Goal: Task Accomplishment & Management: Manage account settings

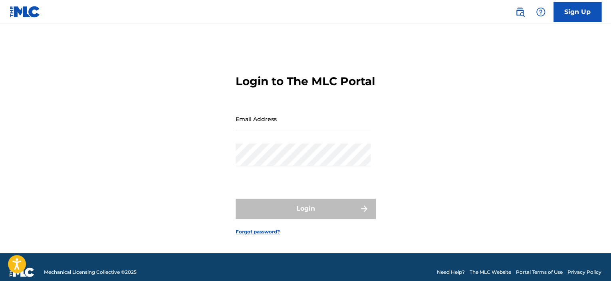
click at [423, 81] on div "Login to The MLC Portal Email Address Password Login Forgot password?" at bounding box center [305, 148] width 559 height 209
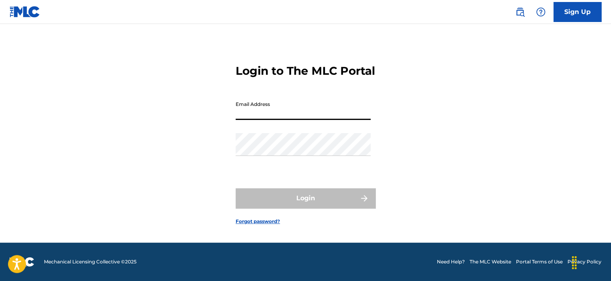
click at [311, 115] on input "Email Address" at bounding box center [302, 108] width 135 height 23
type input "[EMAIL_ADDRESS][DOMAIN_NAME]"
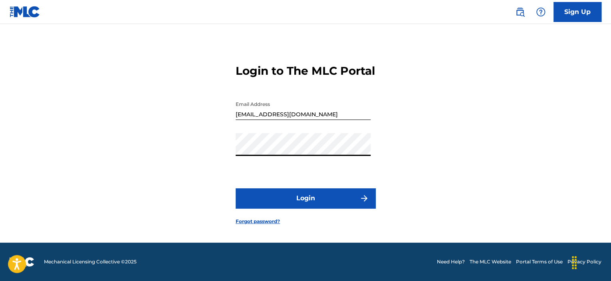
click at [235, 188] on button "Login" at bounding box center [305, 198] width 140 height 20
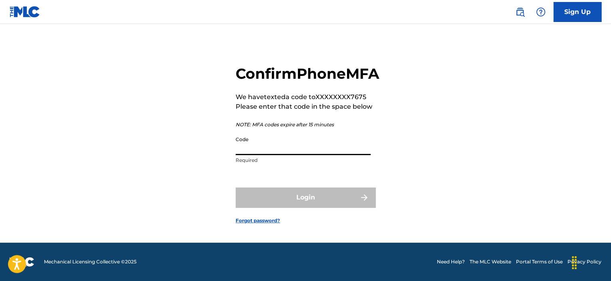
click at [313, 155] on input "Code" at bounding box center [302, 143] width 135 height 23
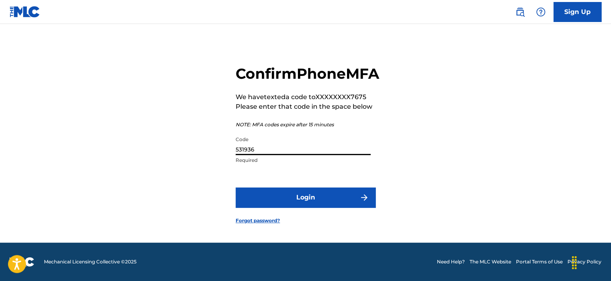
type input "531936"
click at [235, 187] on button "Login" at bounding box center [305, 197] width 140 height 20
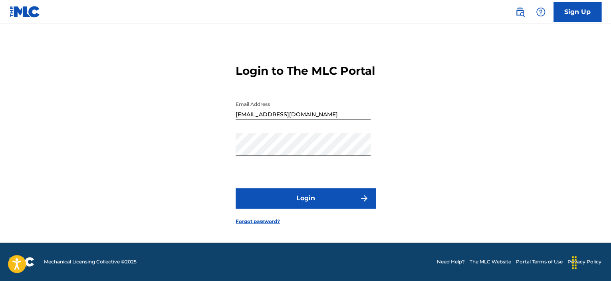
click at [295, 203] on button "Login" at bounding box center [305, 198] width 140 height 20
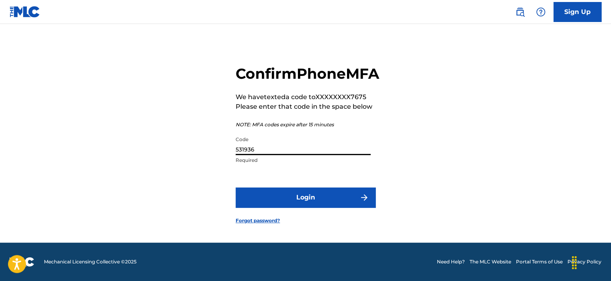
click at [284, 147] on input "531936" at bounding box center [302, 143] width 135 height 23
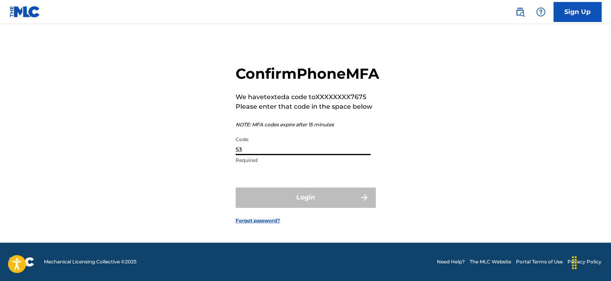
type input "5"
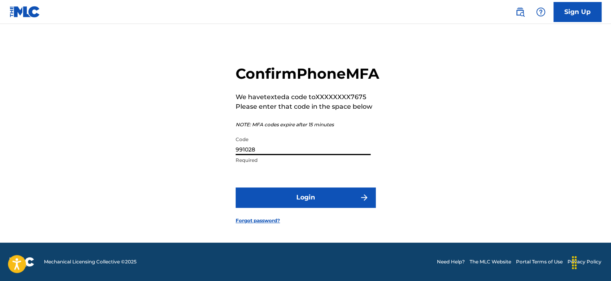
type input "991028"
click at [252, 206] on button "Login" at bounding box center [305, 197] width 140 height 20
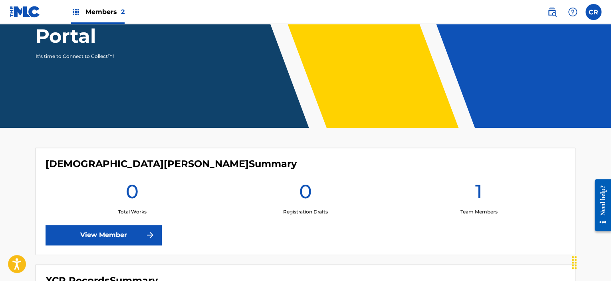
scroll to position [45, 0]
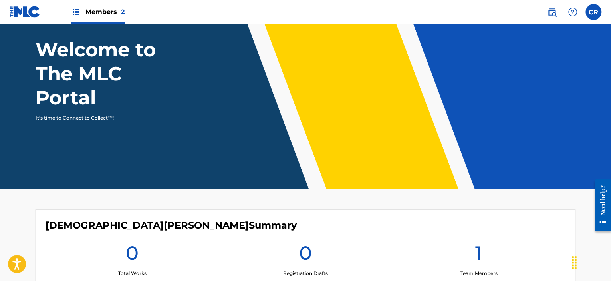
click at [593, 16] on label at bounding box center [593, 12] width 16 height 16
click at [593, 12] on input "CR [PERSON_NAME] [EMAIL_ADDRESS][DOMAIN_NAME] Profile Log out" at bounding box center [593, 12] width 0 height 0
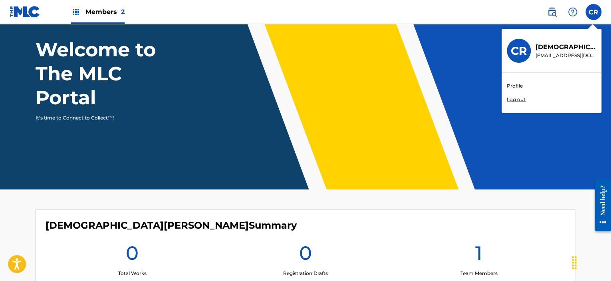
click at [516, 81] on div "Profile Log out" at bounding box center [551, 93] width 99 height 40
click at [593, 12] on input "CR [PERSON_NAME] [EMAIL_ADDRESS][DOMAIN_NAME] Profile Log out" at bounding box center [593, 12] width 0 height 0
click at [514, 84] on link "Profile" at bounding box center [514, 85] width 16 height 7
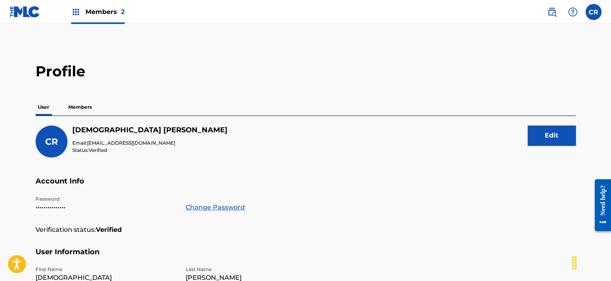
click at [54, 145] on span "CR" at bounding box center [51, 141] width 13 height 11
click at [533, 138] on button "Edit" at bounding box center [551, 135] width 48 height 20
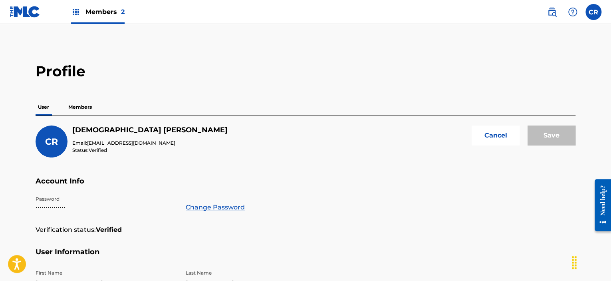
click at [50, 137] on span "CR" at bounding box center [51, 141] width 13 height 11
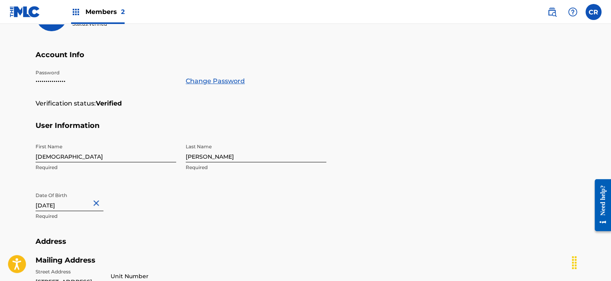
scroll to position [80, 0]
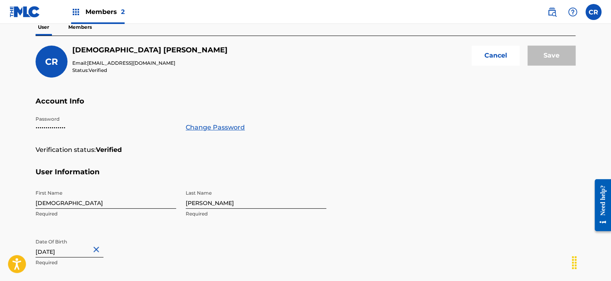
click at [49, 62] on span "CR" at bounding box center [51, 61] width 13 height 11
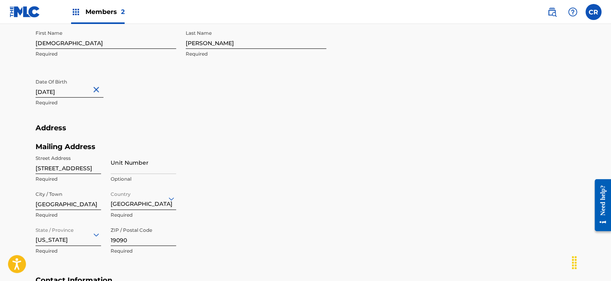
scroll to position [359, 0]
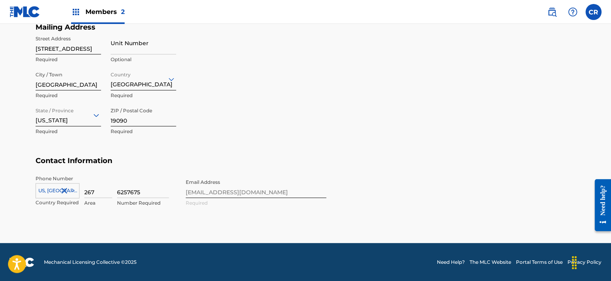
click at [237, 190] on div "Phone Number [GEOGRAPHIC_DATA], [GEOGRAPHIC_DATA] +1 Country Required 267 Area …" at bounding box center [181, 199] width 291 height 49
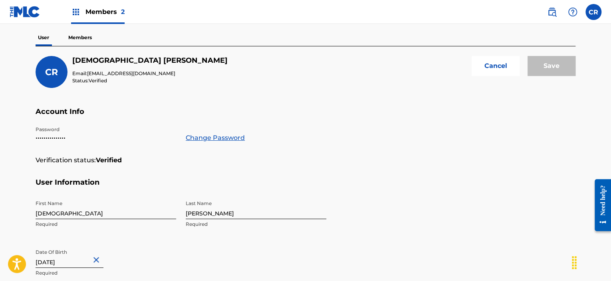
scroll to position [0, 0]
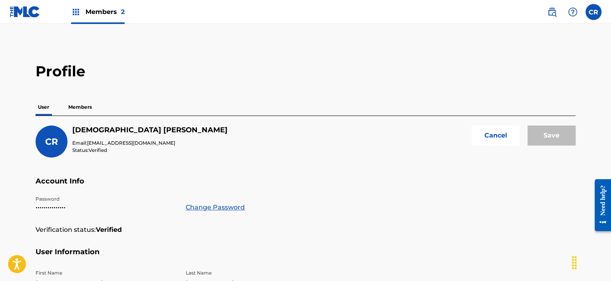
click at [495, 133] on button "Cancel" at bounding box center [495, 135] width 48 height 20
